Goal: Register for event/course

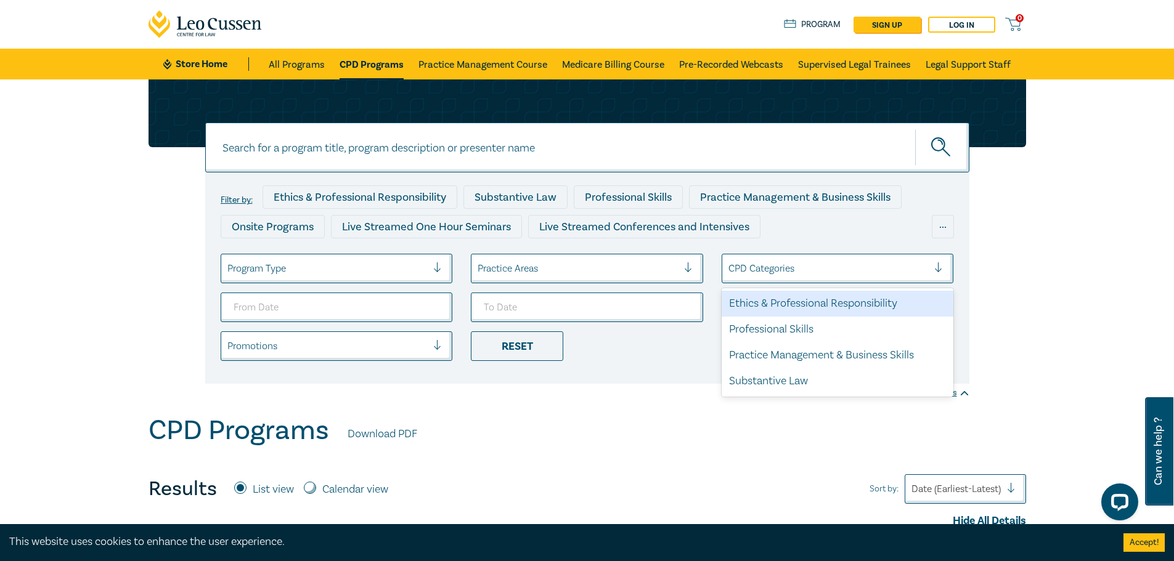
click at [805, 268] on div at bounding box center [828, 269] width 200 height 16
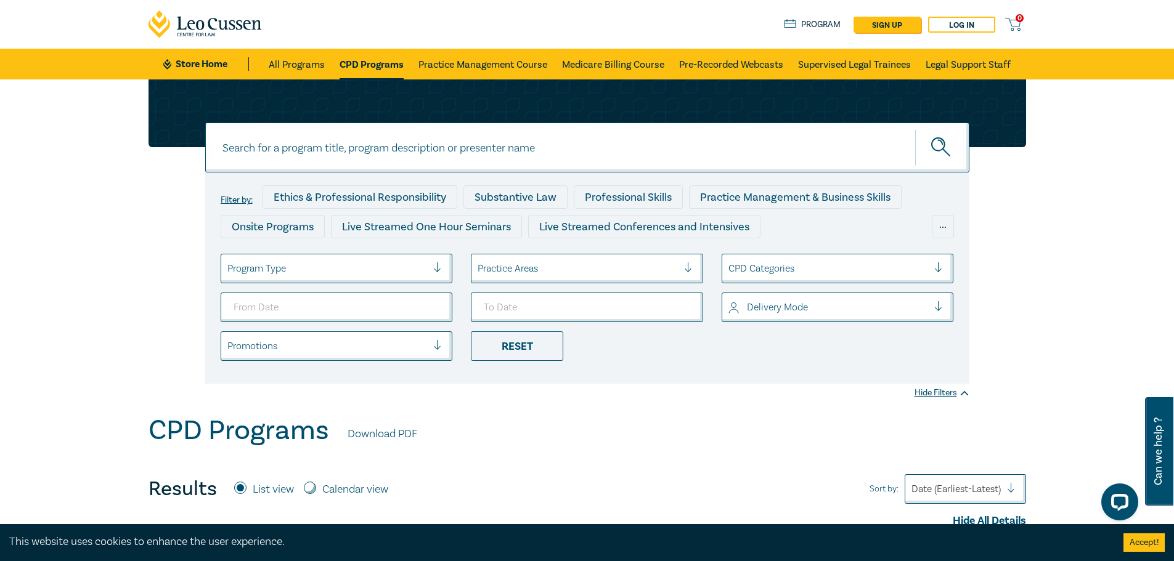
click at [361, 63] on link "CPD Programs" at bounding box center [372, 64] width 64 height 31
click at [378, 63] on link "CPD Programs" at bounding box center [372, 64] width 64 height 31
click at [350, 60] on link "CPD Programs" at bounding box center [372, 64] width 64 height 31
click at [287, 75] on link "All Programs" at bounding box center [297, 64] width 56 height 31
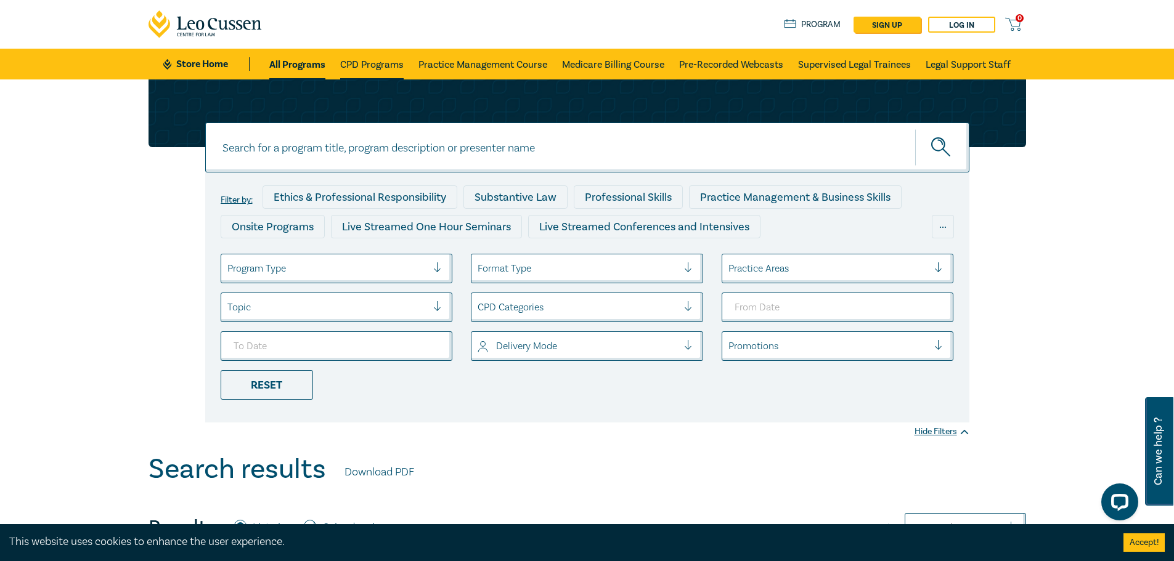
click at [367, 67] on link "CPD Programs" at bounding box center [371, 64] width 63 height 31
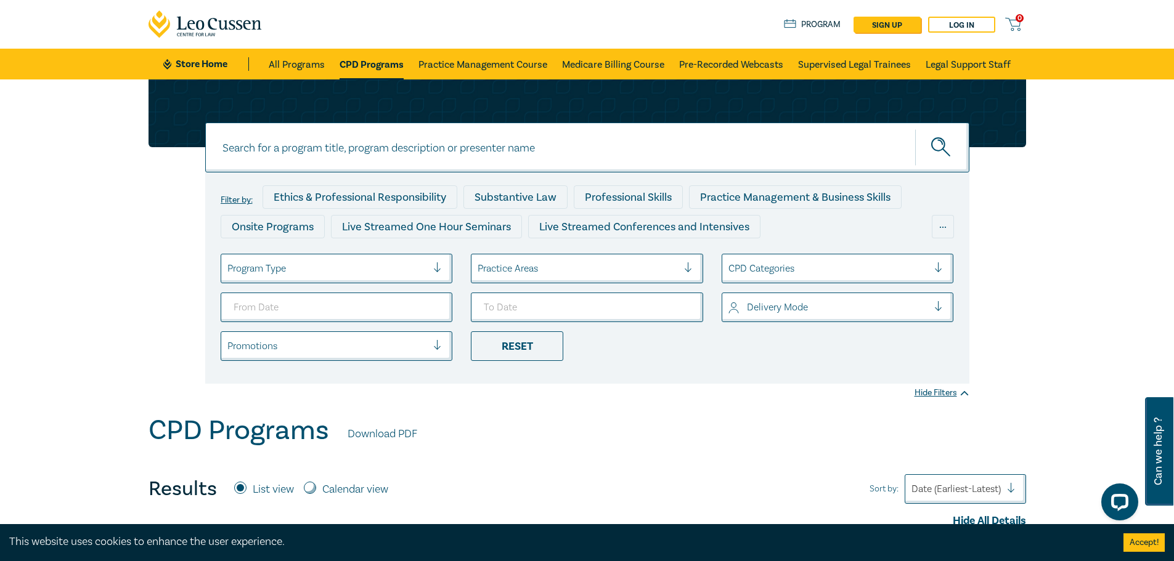
click at [277, 272] on div at bounding box center [327, 269] width 200 height 16
click at [601, 269] on div at bounding box center [578, 269] width 200 height 16
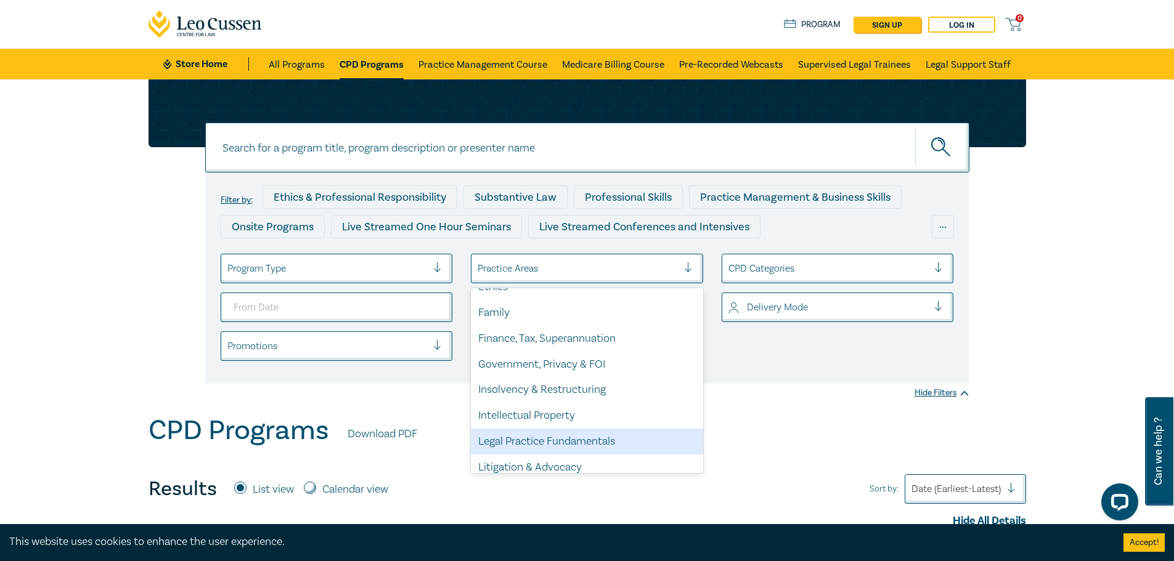
scroll to position [185, 0]
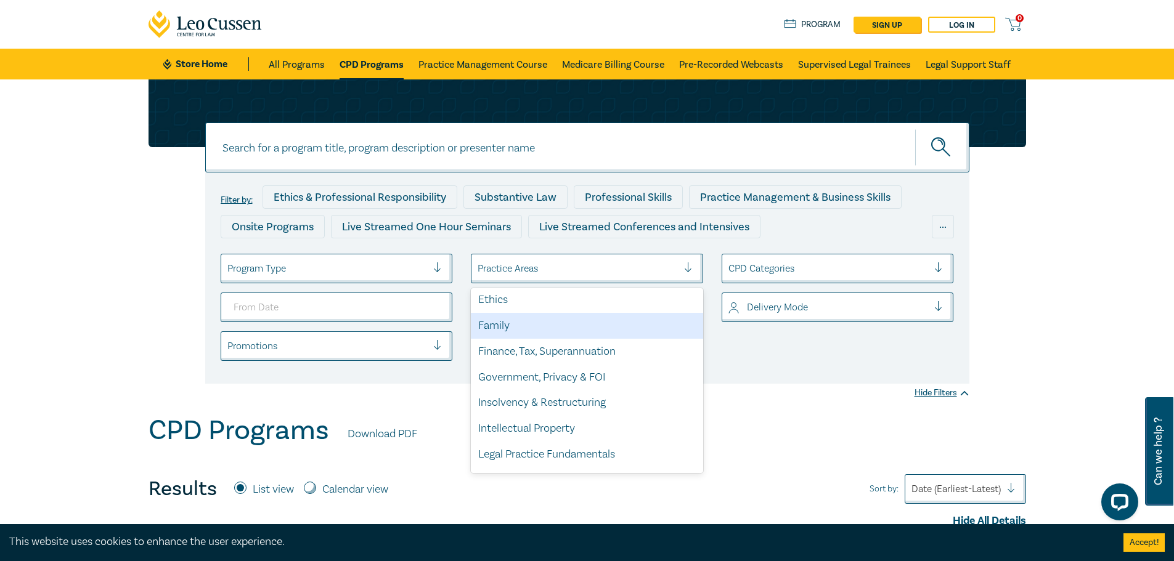
click at [563, 316] on div "Family" at bounding box center [587, 326] width 232 height 26
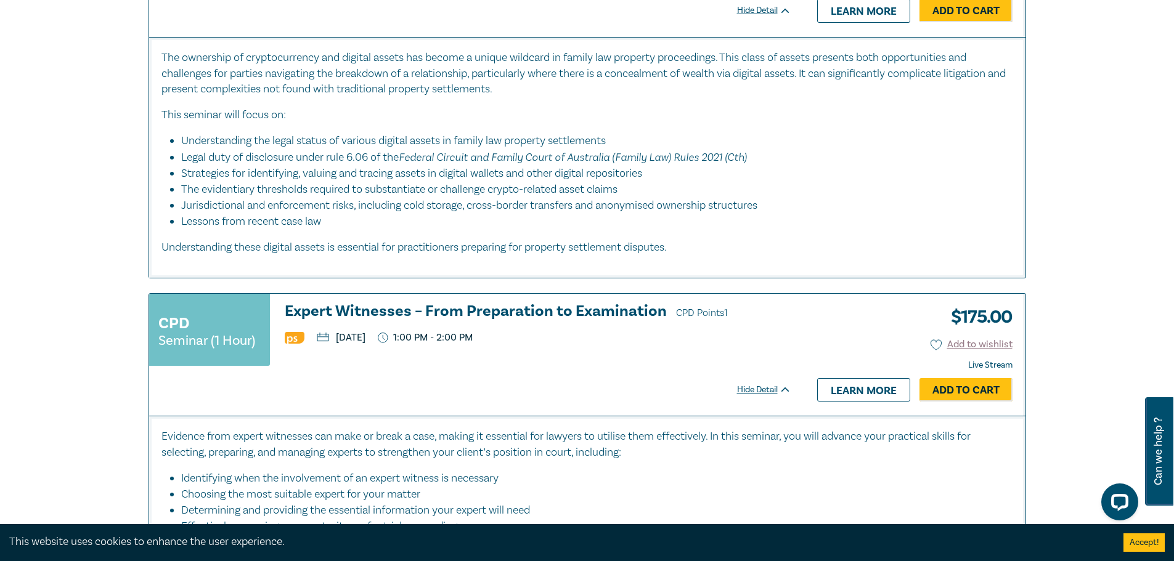
scroll to position [4005, 0]
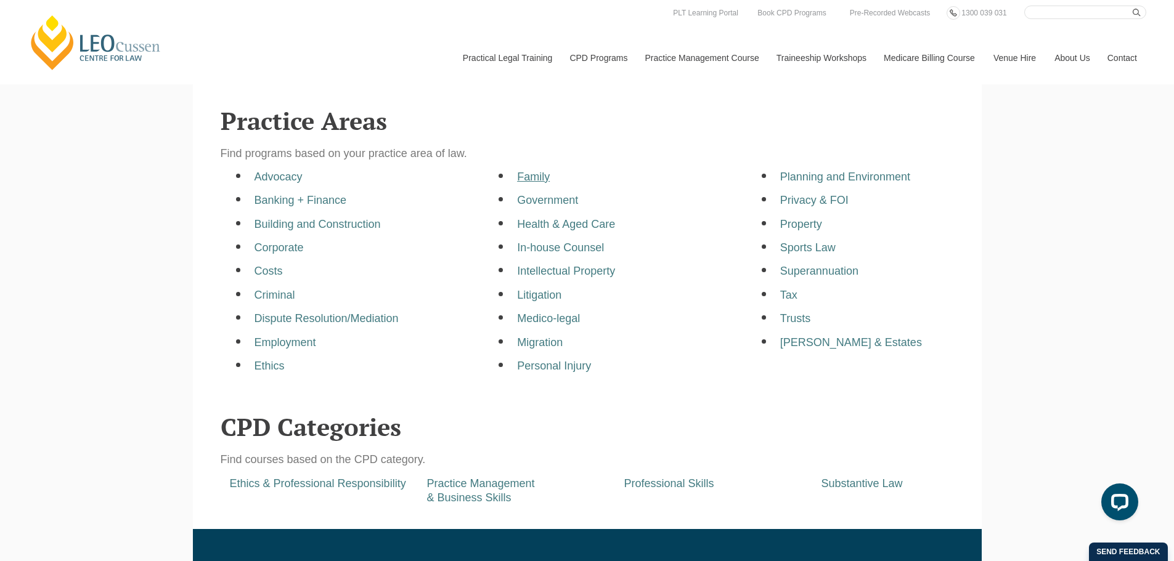
click at [530, 182] on a=pages/cpd-programs&taxons=pages/cpd-programs/practice-area/family"] "Family" at bounding box center [533, 177] width 33 height 12
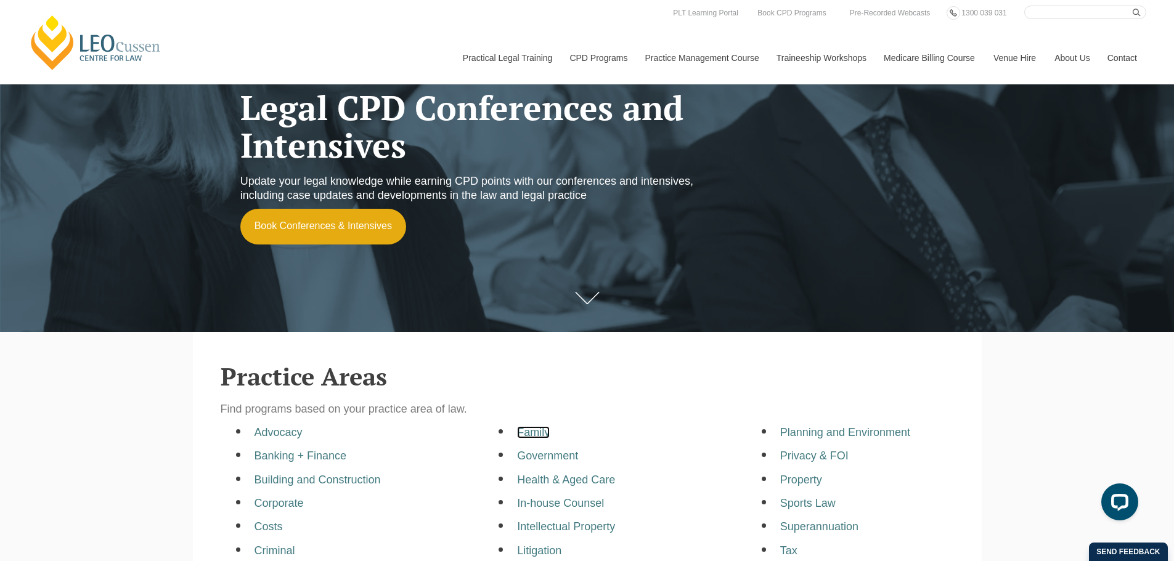
scroll to position [246, 0]
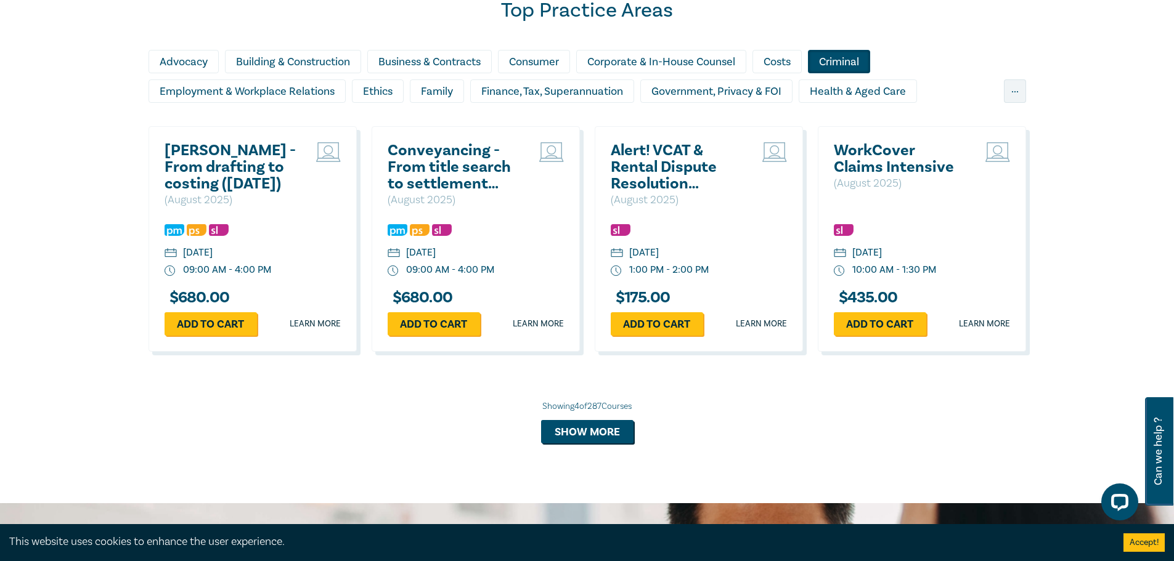
scroll to position [801, 0]
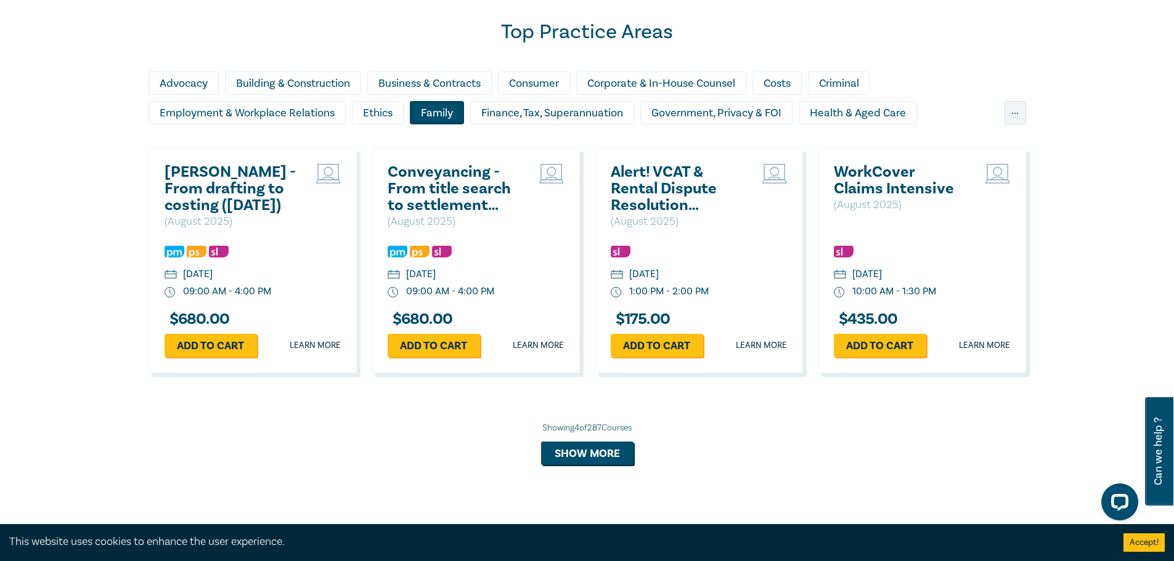
click at [460, 116] on div "Family" at bounding box center [437, 112] width 54 height 23
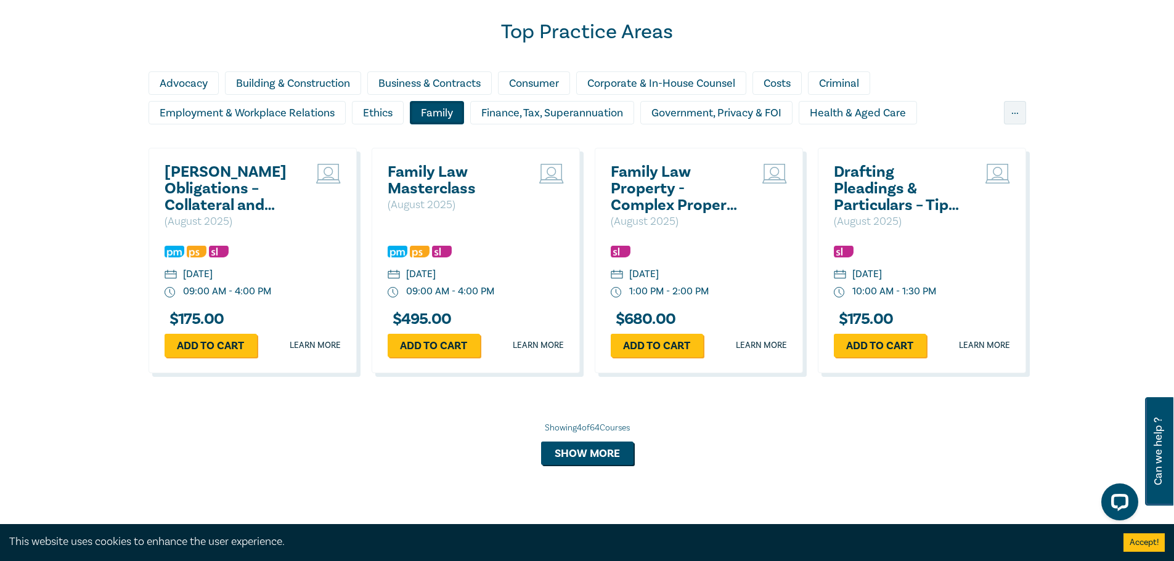
click at [433, 187] on h2 "Family Law Masterclass" at bounding box center [454, 180] width 132 height 33
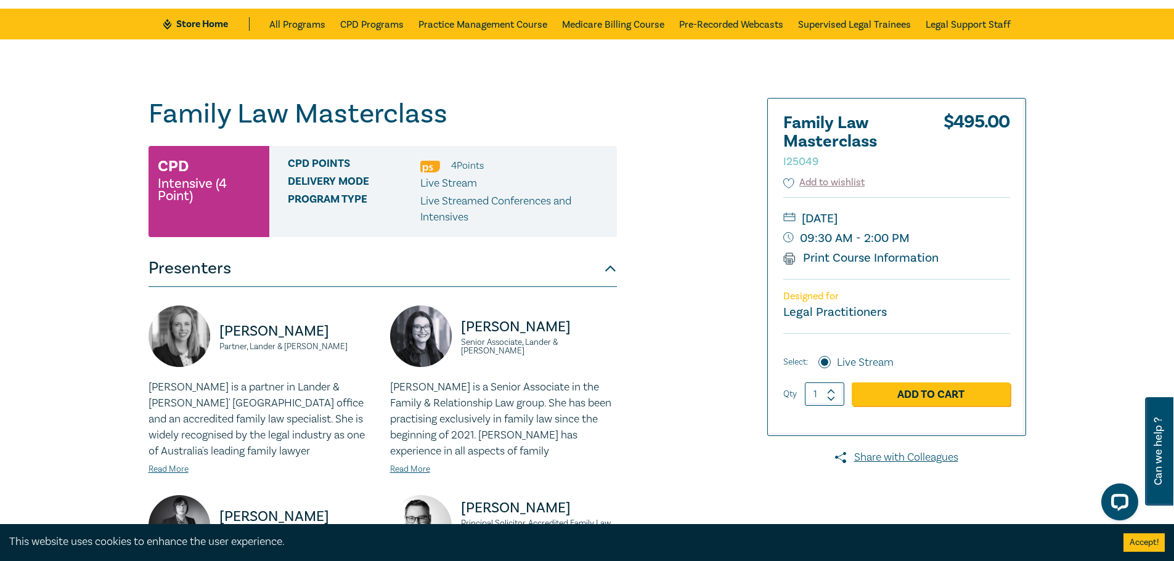
scroll to position [62, 0]
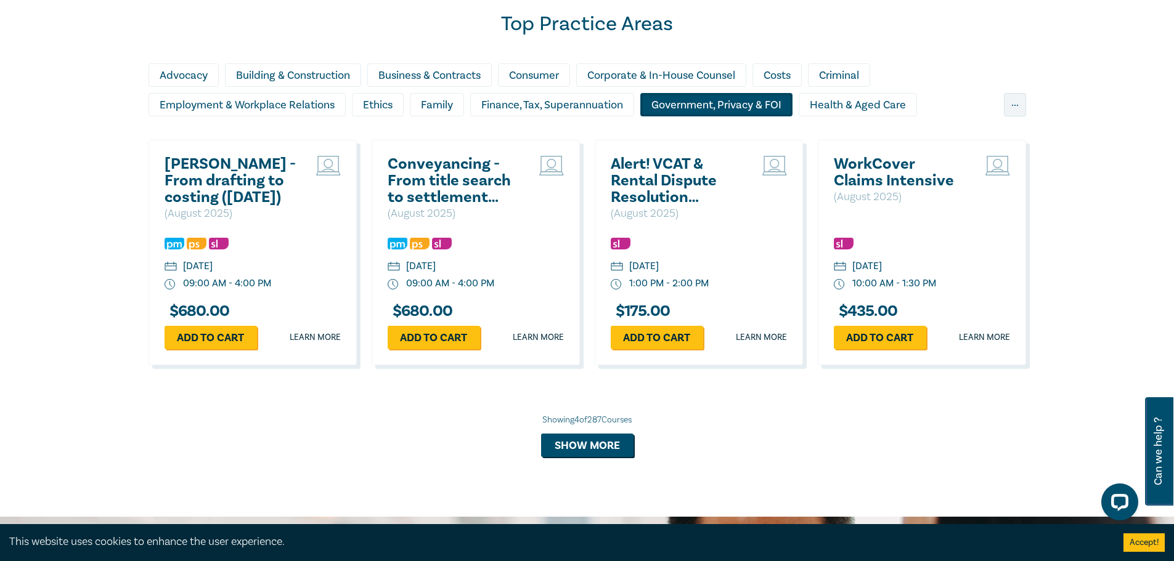
scroll to position [810, 0]
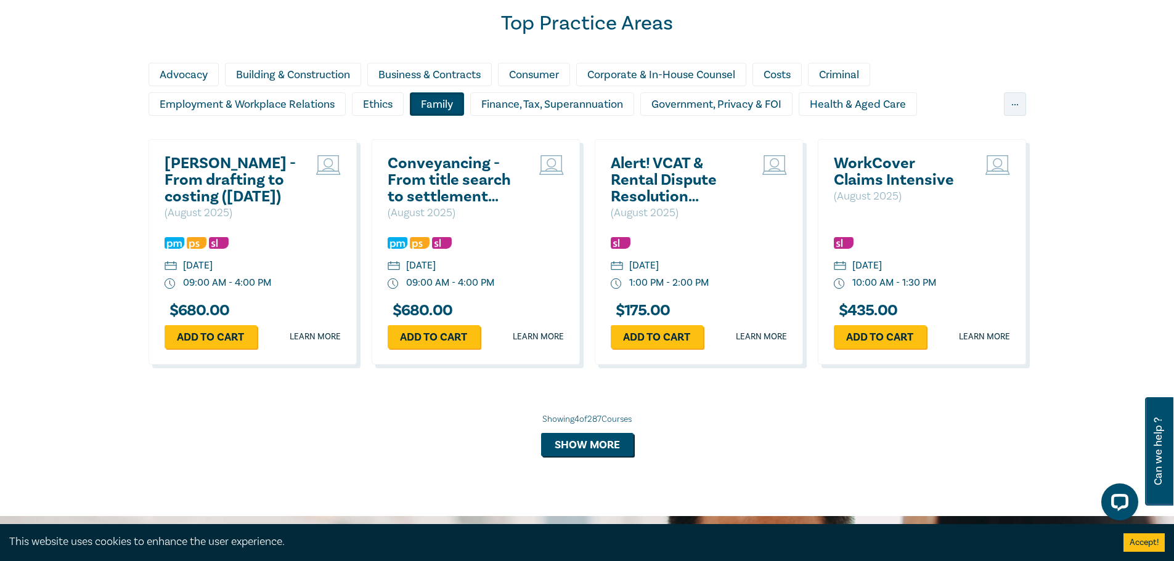
click at [440, 98] on div "Family" at bounding box center [437, 103] width 54 height 23
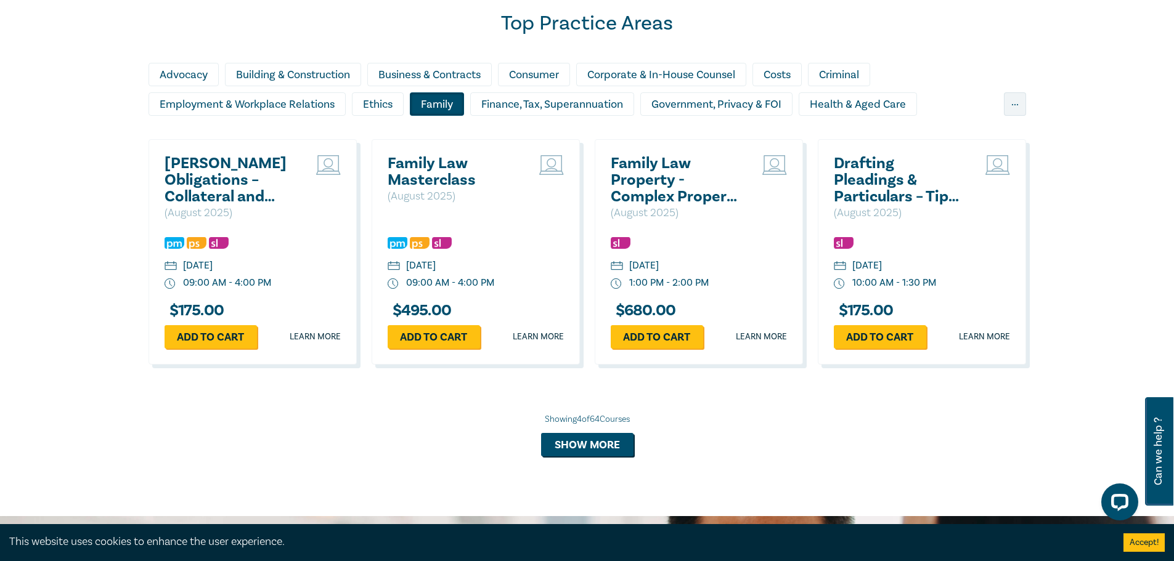
click at [426, 182] on h2 "Family Law Masterclass" at bounding box center [454, 171] width 132 height 33
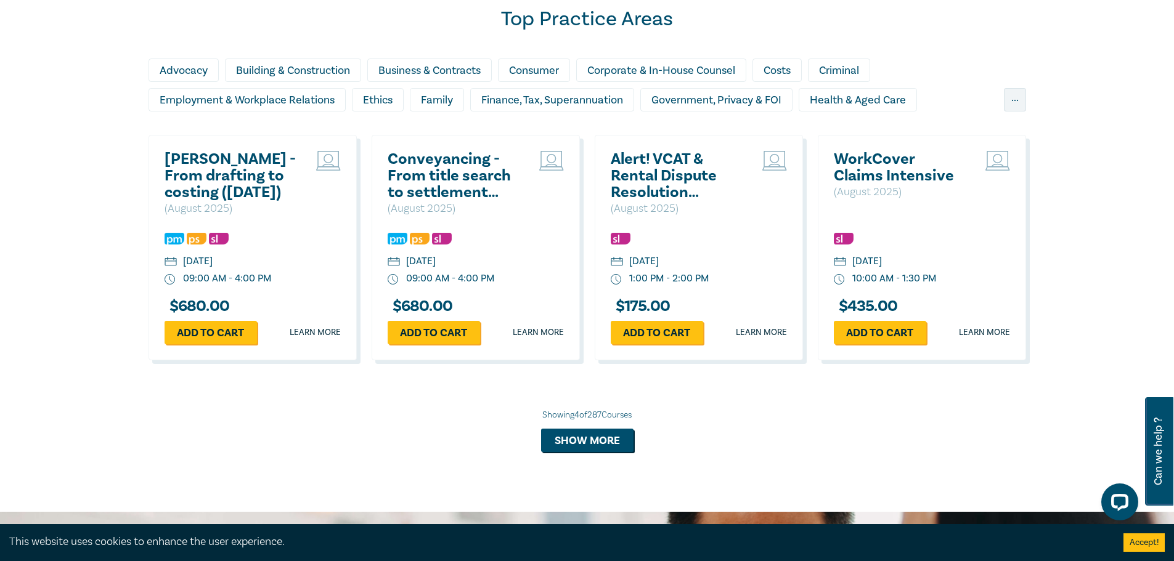
scroll to position [810, 0]
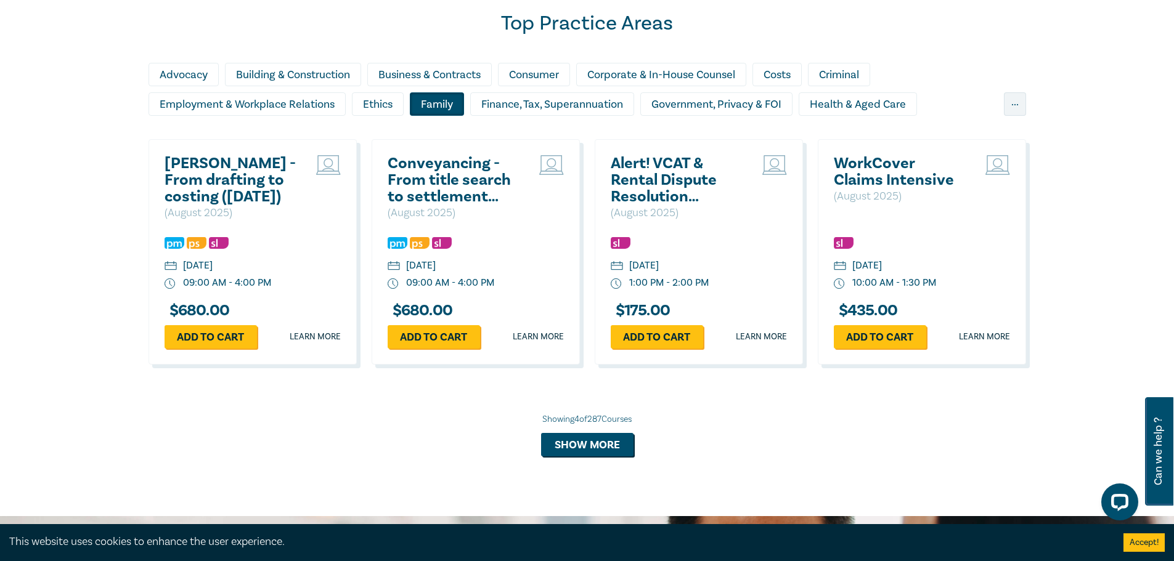
click at [458, 105] on div "Family" at bounding box center [437, 103] width 54 height 23
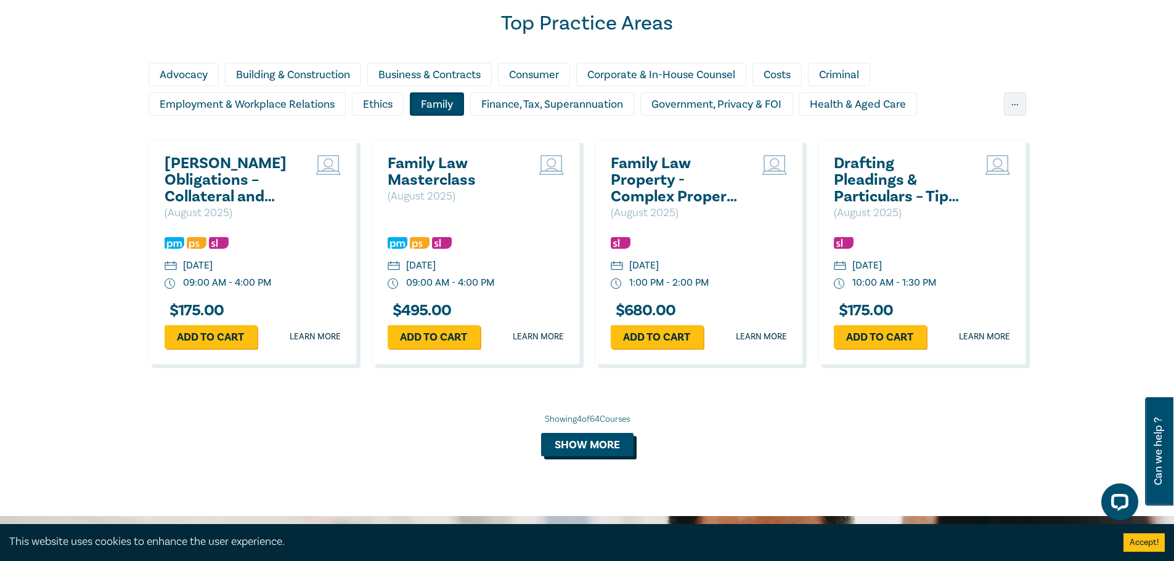
click at [610, 446] on button "Show more" at bounding box center [587, 444] width 92 height 23
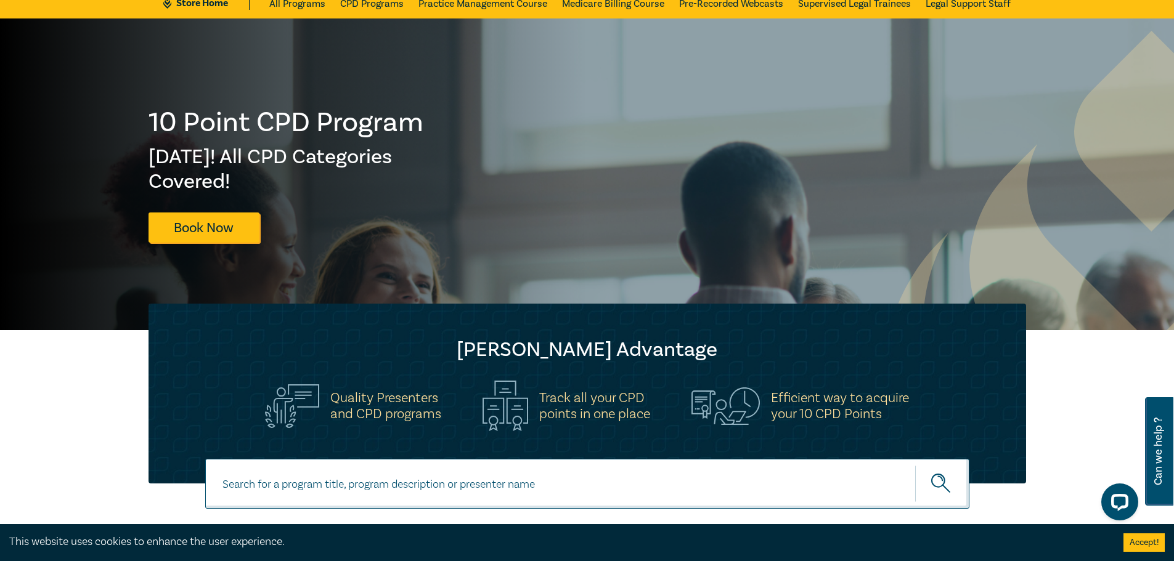
scroll to position [0, 0]
